Goal: Check status

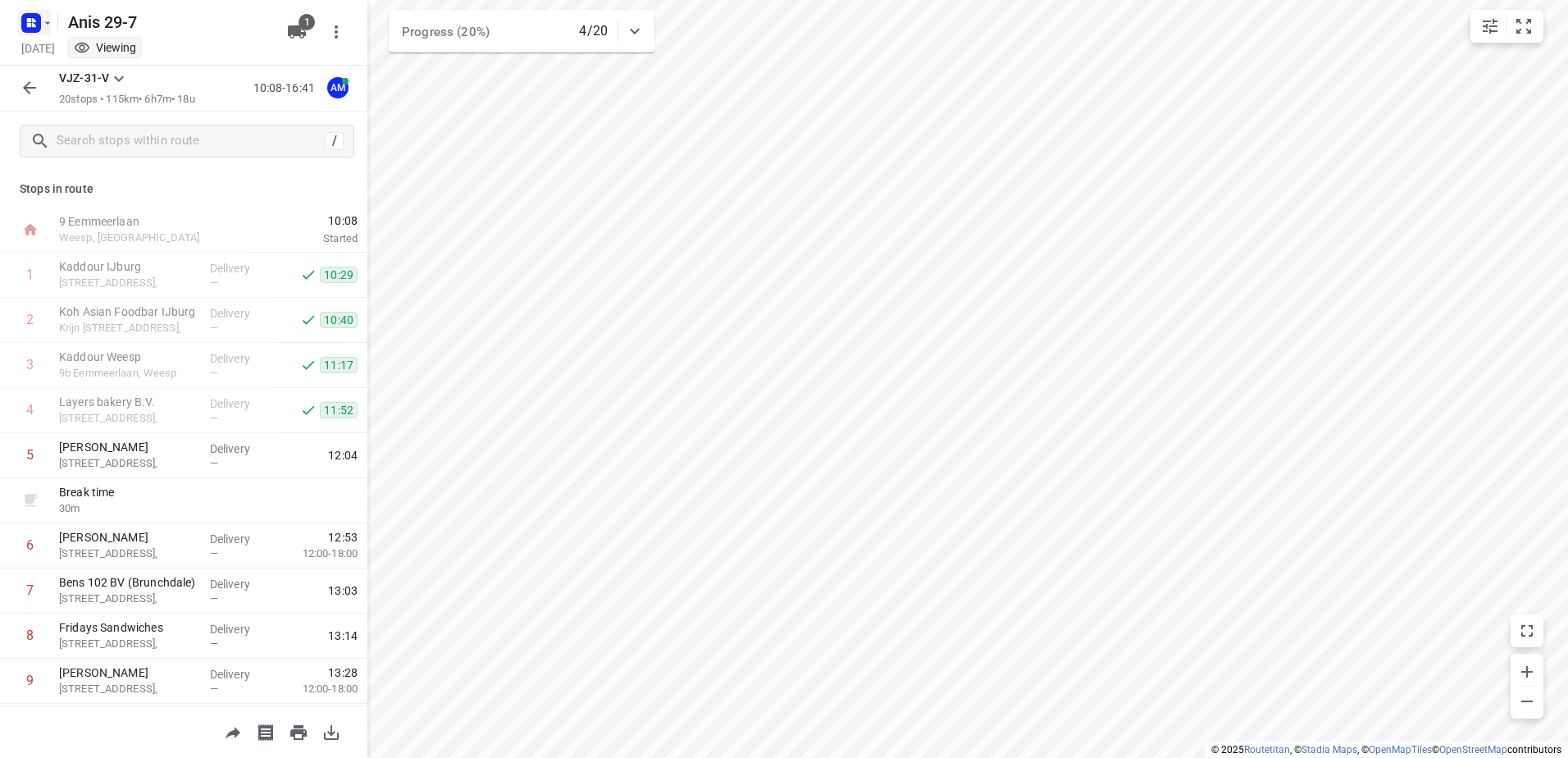
click at [25, 13] on icon "button" at bounding box center [30, 22] width 26 height 26
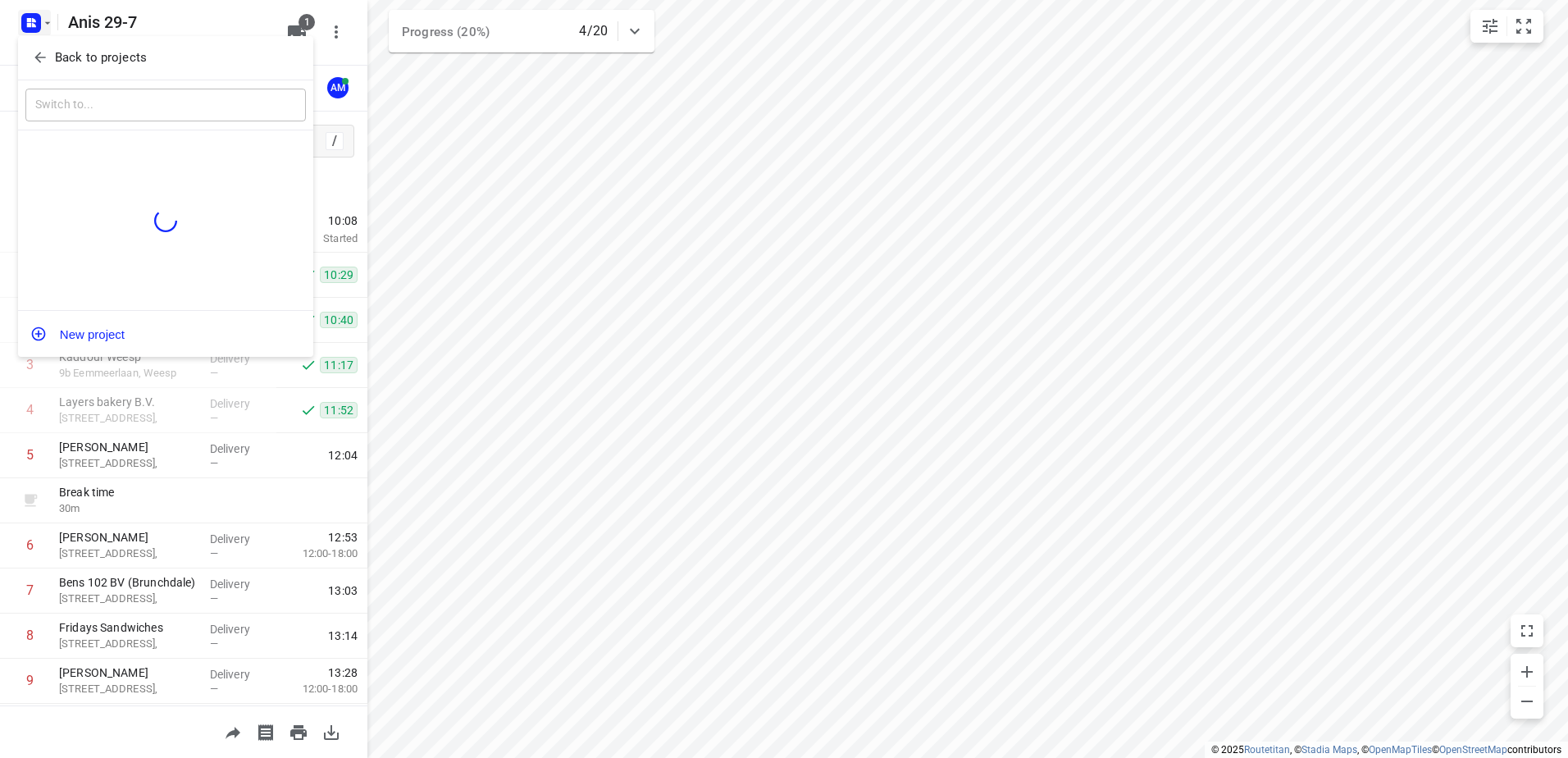
click at [126, 49] on p "Back to projects" at bounding box center [100, 57] width 92 height 19
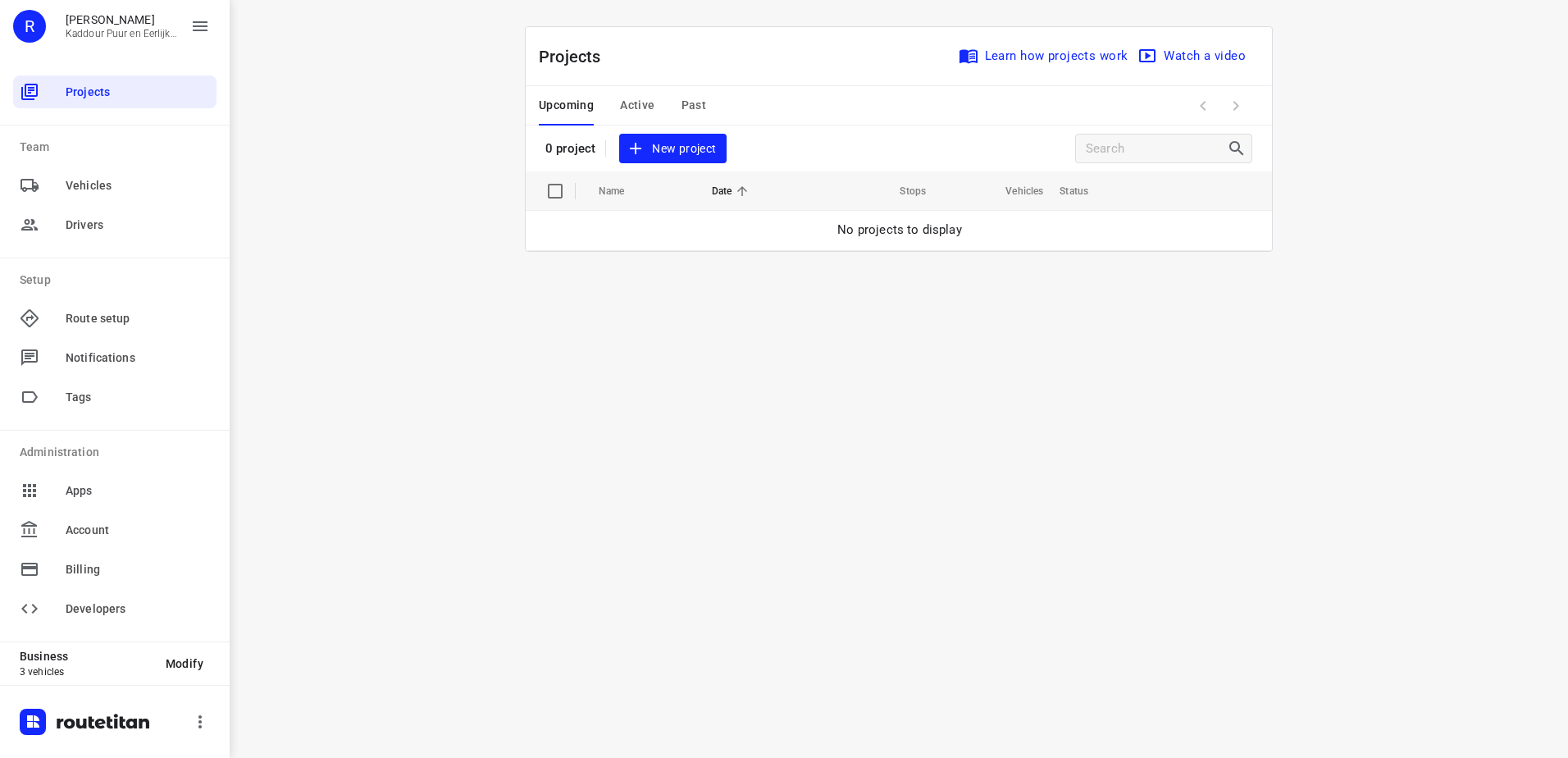
click at [615, 97] on div "Upcoming Active Past" at bounding box center [635, 106] width 193 height 39
click at [633, 106] on span "Active" at bounding box center [637, 105] width 35 height 21
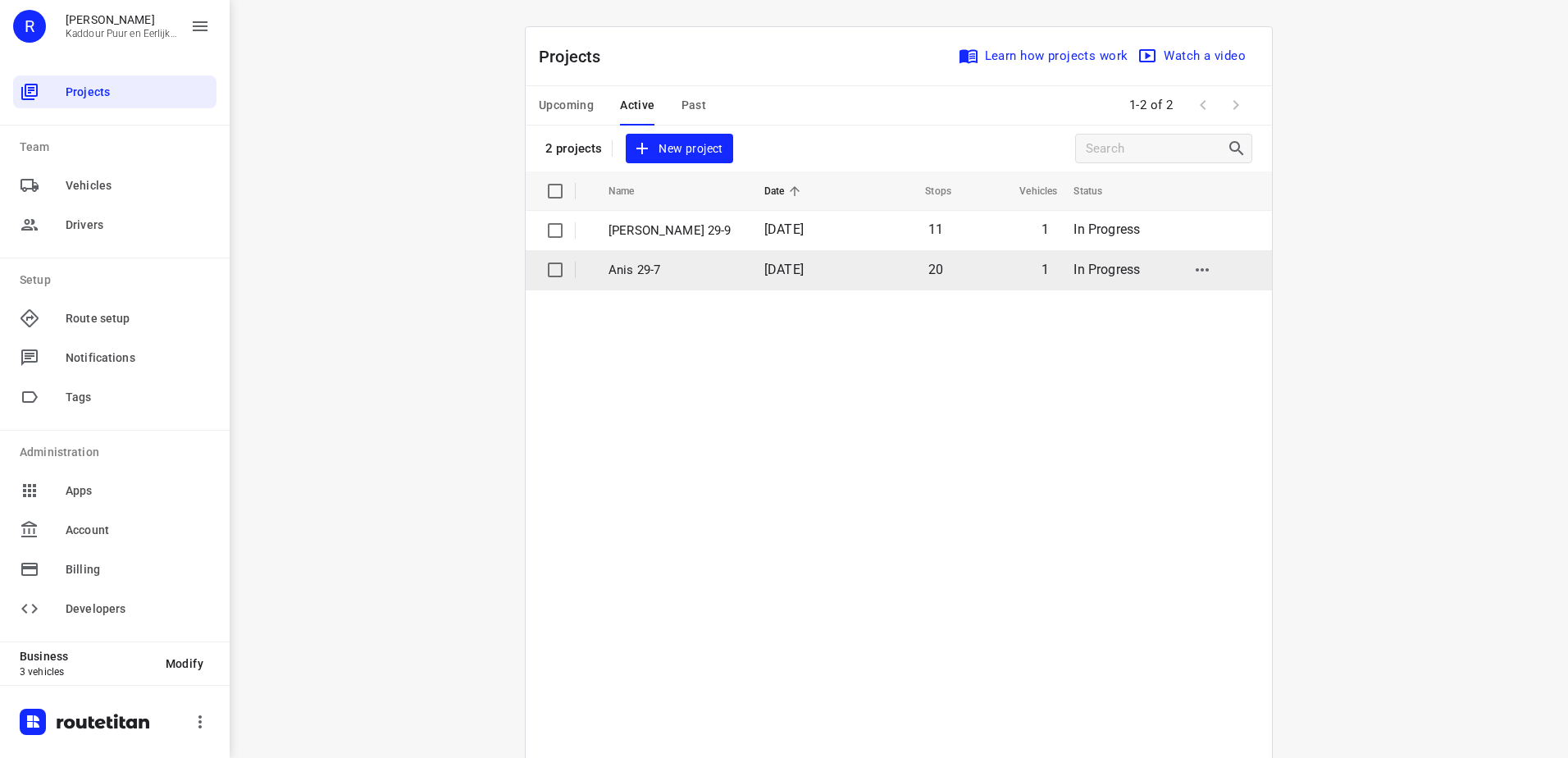
click at [710, 281] on td "Anis 29-7" at bounding box center [672, 270] width 159 height 39
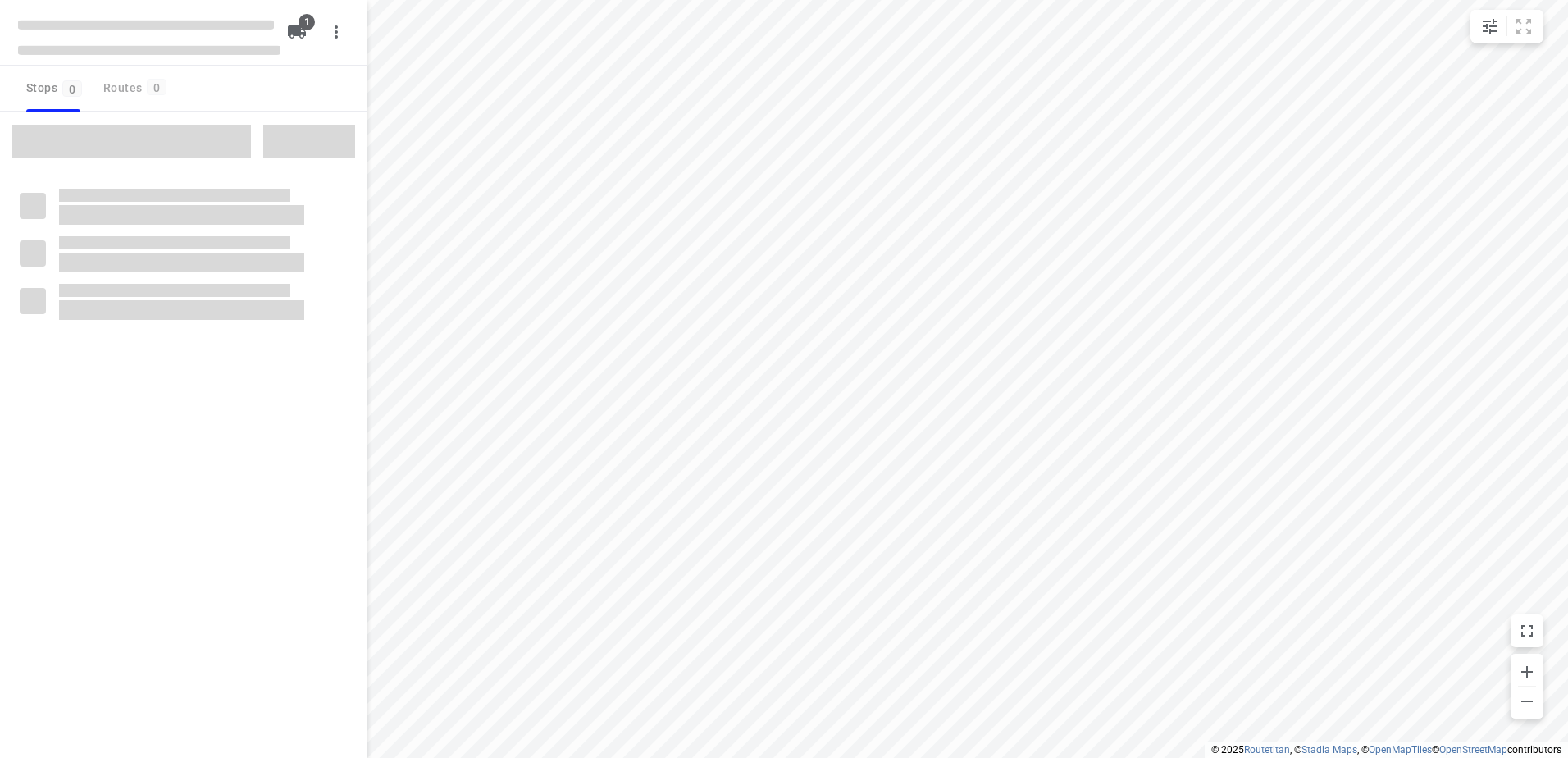
type input "distance"
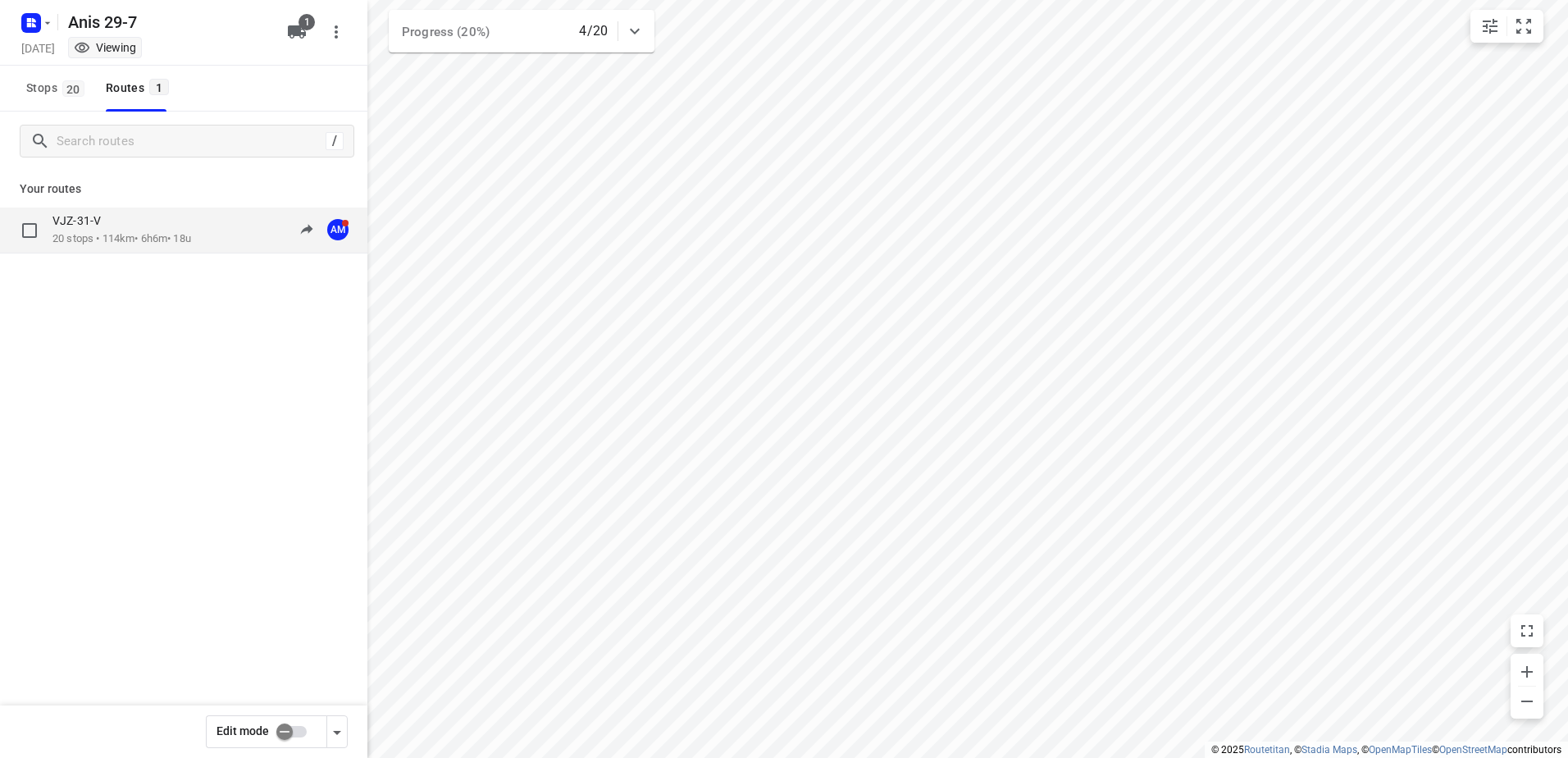
click at [142, 242] on p "20 stops • 114km • 6h6m • 18u" at bounding box center [122, 239] width 139 height 15
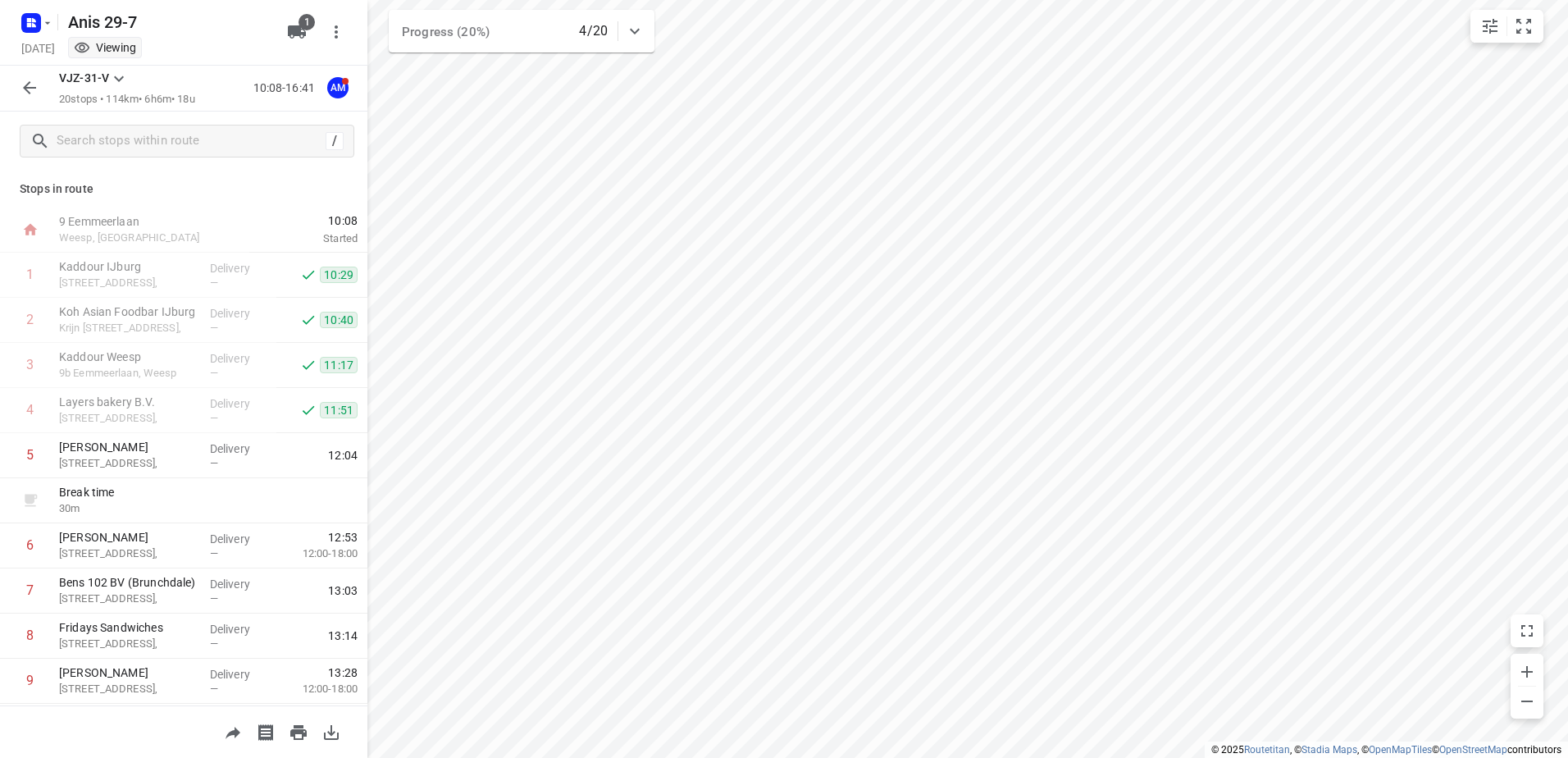
click at [30, 89] on icon "button" at bounding box center [30, 88] width 20 height 20
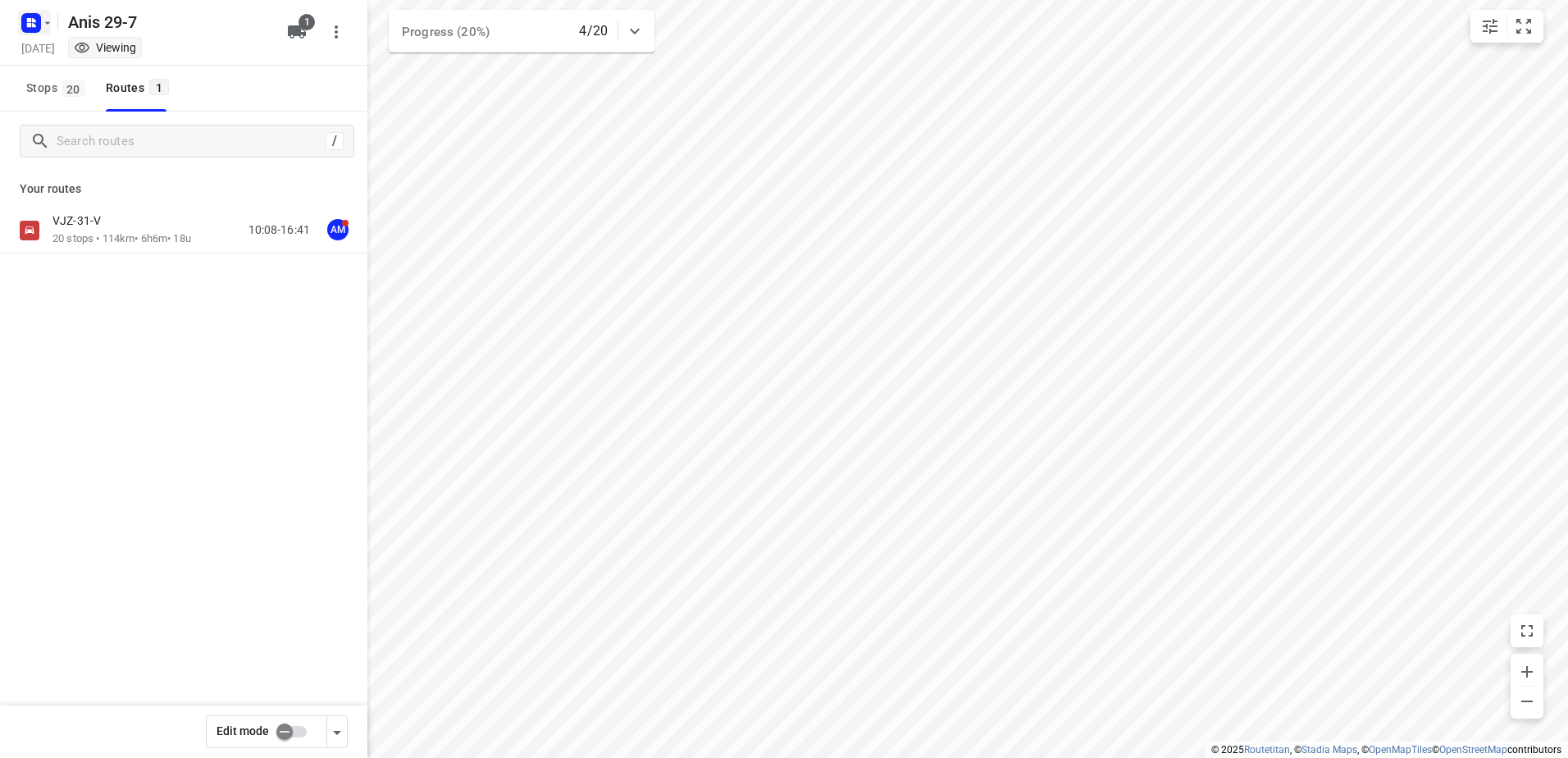
click at [41, 30] on icon "button" at bounding box center [30, 22] width 26 height 26
click at [98, 64] on p "Back to projects" at bounding box center [100, 57] width 92 height 19
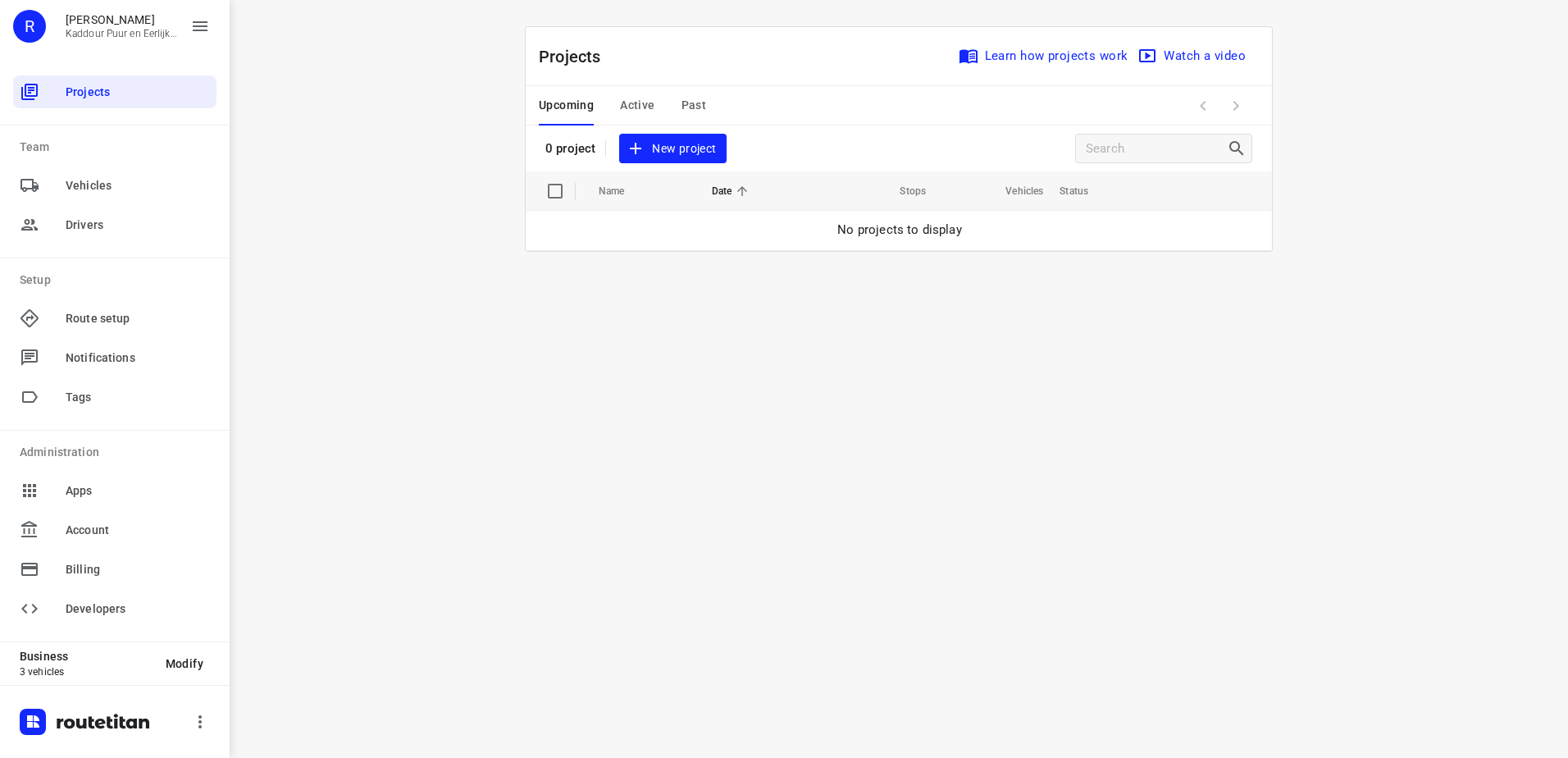
click at [631, 106] on span "Active" at bounding box center [637, 105] width 35 height 21
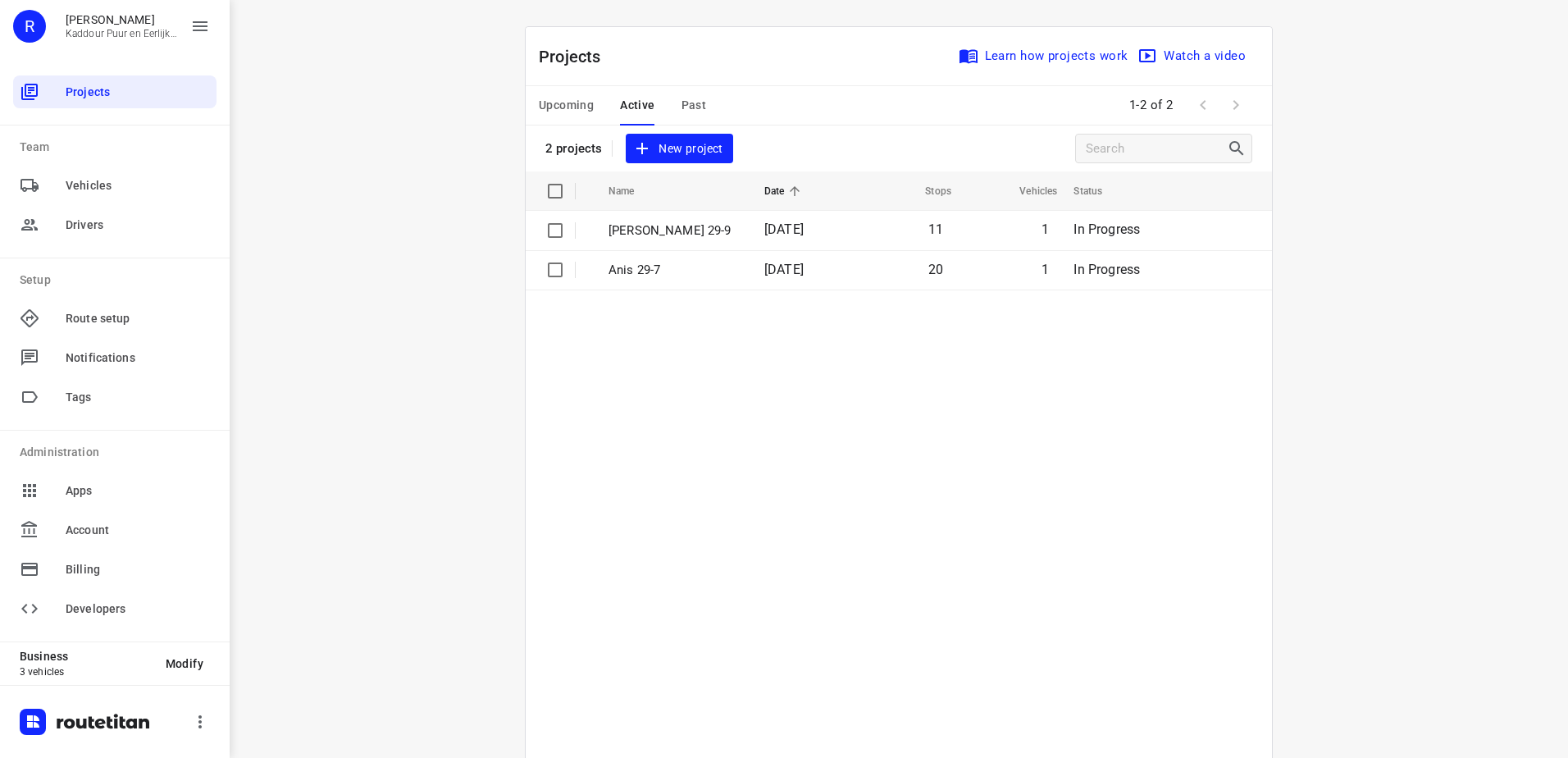
click at [557, 93] on button "Upcoming" at bounding box center [565, 106] width 55 height 39
